Goal: Task Accomplishment & Management: Use online tool/utility

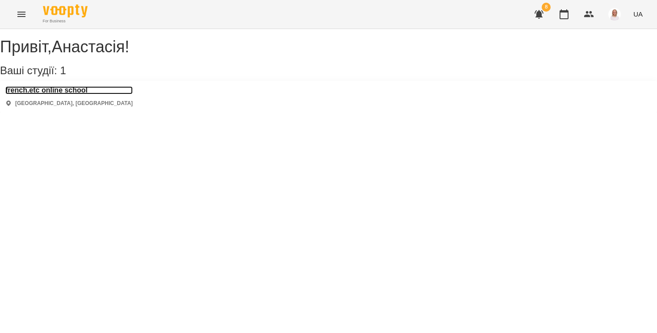
click at [85, 94] on h3 "french.etc online school" at bounding box center [68, 90] width 127 height 8
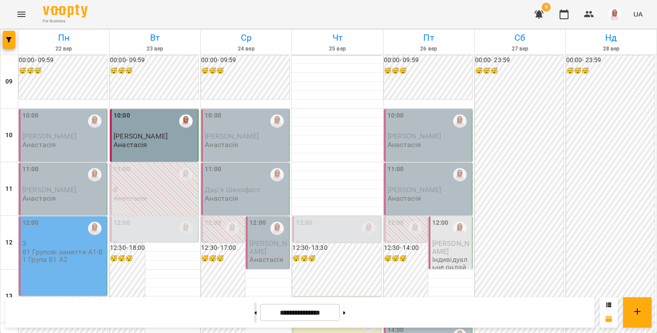
click at [254, 310] on button at bounding box center [255, 313] width 2 height 20
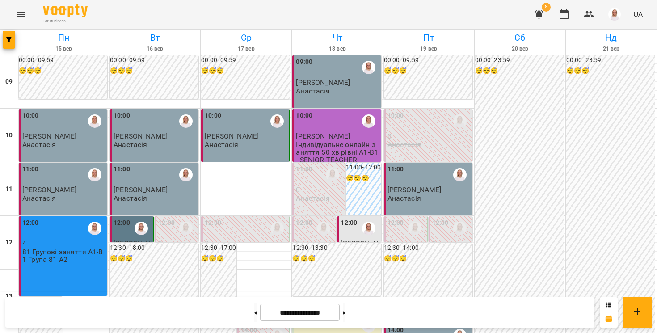
scroll to position [513, 0]
click at [345, 316] on button at bounding box center [344, 313] width 2 height 20
type input "**********"
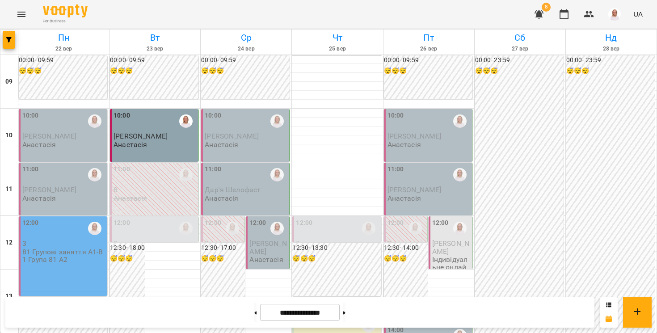
scroll to position [267, 0]
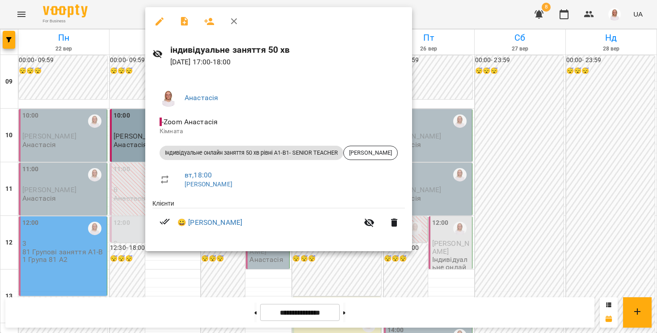
click at [104, 193] on div at bounding box center [328, 166] width 657 height 333
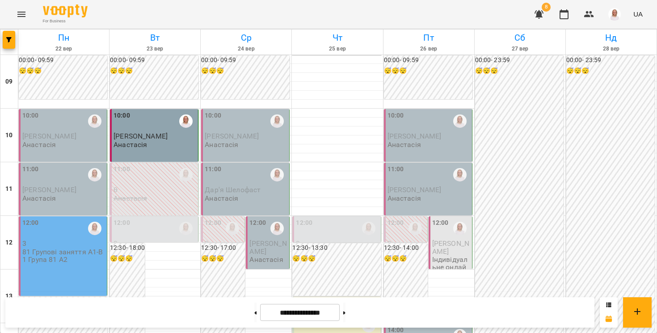
scroll to position [0, 0]
click at [88, 193] on p "[PERSON_NAME]" at bounding box center [63, 190] width 83 height 8
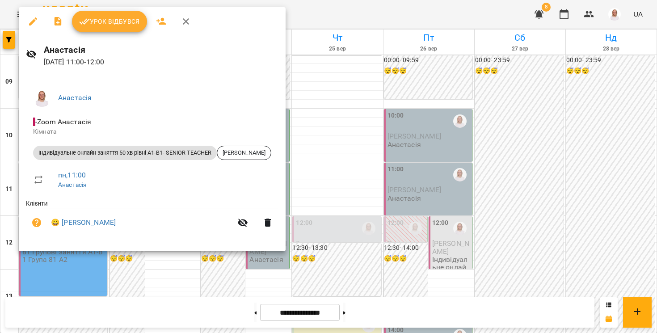
click at [14, 181] on div at bounding box center [328, 166] width 657 height 333
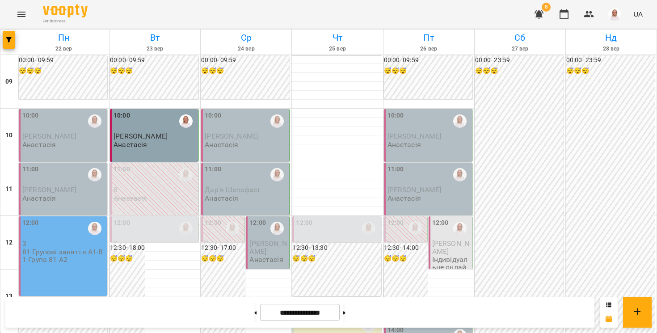
scroll to position [26, 0]
click at [52, 242] on div "12:00 3 81 Групові заняття A1-B1 Група 81 A2" at bounding box center [63, 256] width 88 height 80
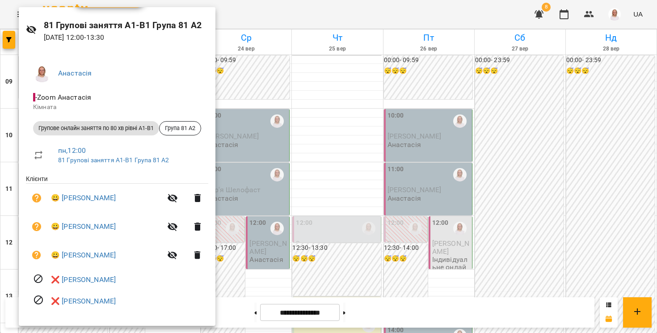
click at [8, 270] on div at bounding box center [328, 166] width 657 height 333
